Goal: Task Accomplishment & Management: Use online tool/utility

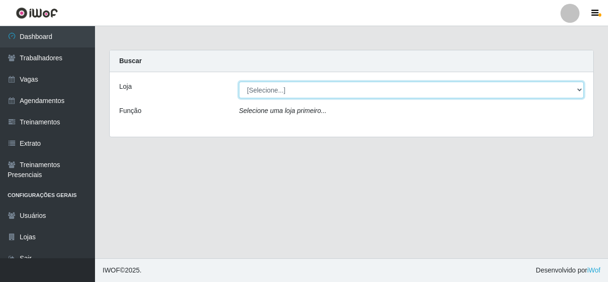
click at [512, 92] on select "[Selecione...] Rede Econômico - Malvinas Rede Econômico - Prata" at bounding box center [411, 90] width 345 height 17
select select "194"
click at [239, 82] on select "[Selecione...] Rede Econômico - Malvinas Rede Econômico - Prata" at bounding box center [411, 90] width 345 height 17
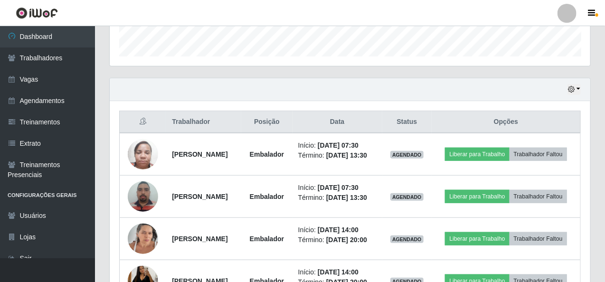
scroll to position [285, 0]
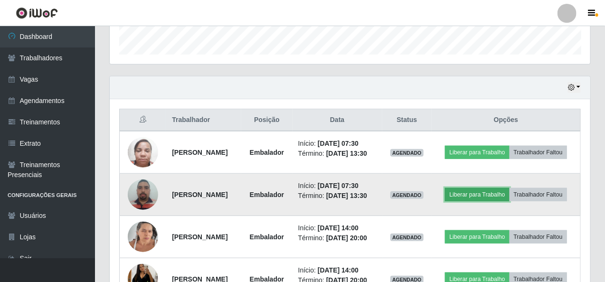
click at [509, 196] on button "Liberar para Trabalho" at bounding box center [477, 194] width 64 height 13
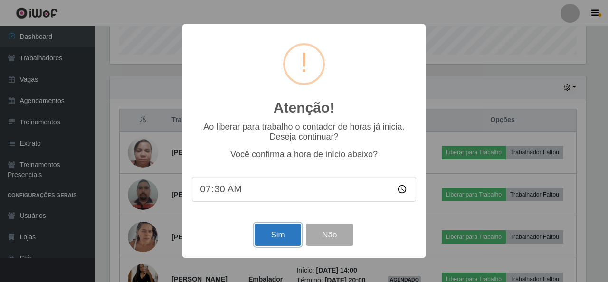
click at [262, 236] on button "Sim" at bounding box center [278, 235] width 46 height 22
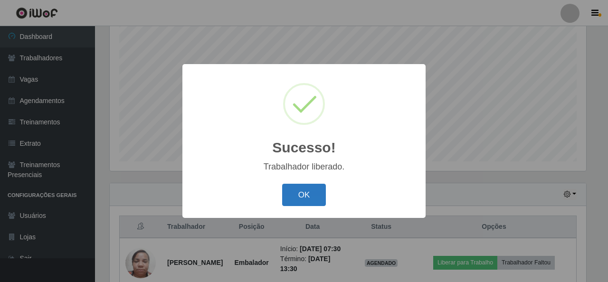
click at [316, 191] on button "OK" at bounding box center [304, 195] width 44 height 22
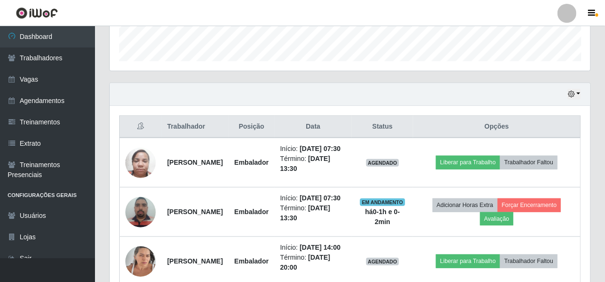
scroll to position [321, 0]
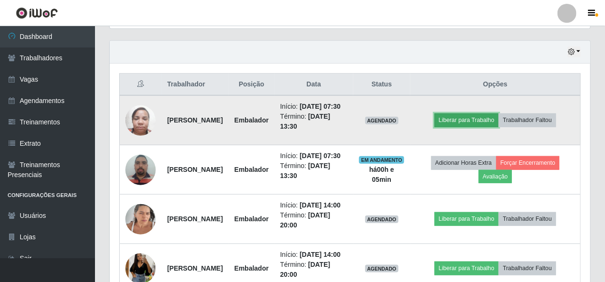
click at [481, 124] on button "Liberar para Trabalho" at bounding box center [467, 120] width 64 height 13
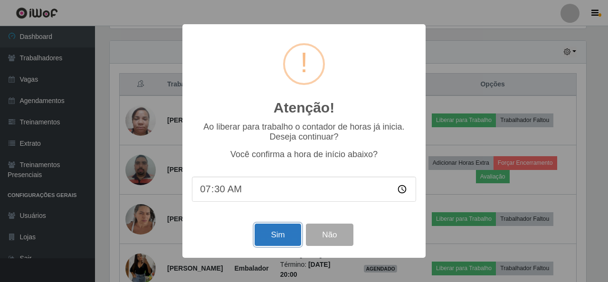
click at [279, 240] on button "Sim" at bounding box center [278, 235] width 46 height 22
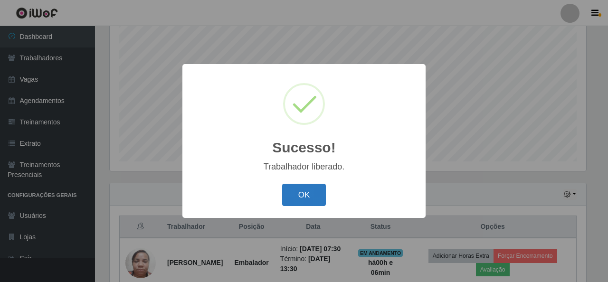
click at [304, 191] on button "OK" at bounding box center [304, 195] width 44 height 22
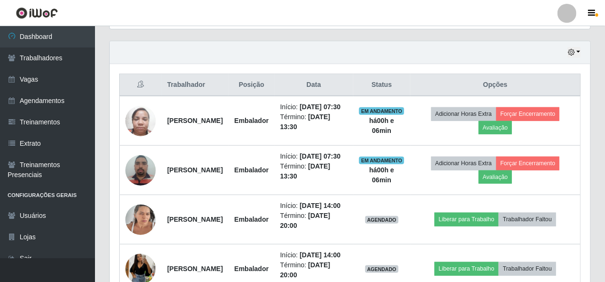
scroll to position [321, 0]
